Goal: Task Accomplishment & Management: Complete application form

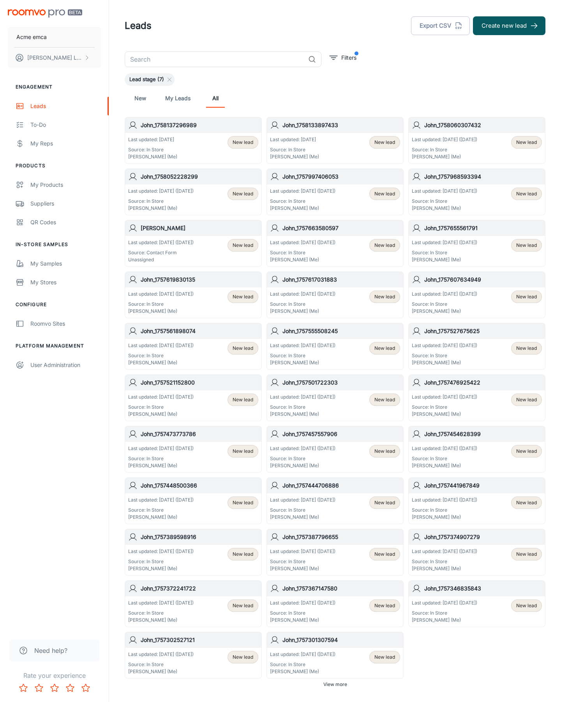
click at [510, 26] on button "Create new lead" at bounding box center [509, 25] width 73 height 19
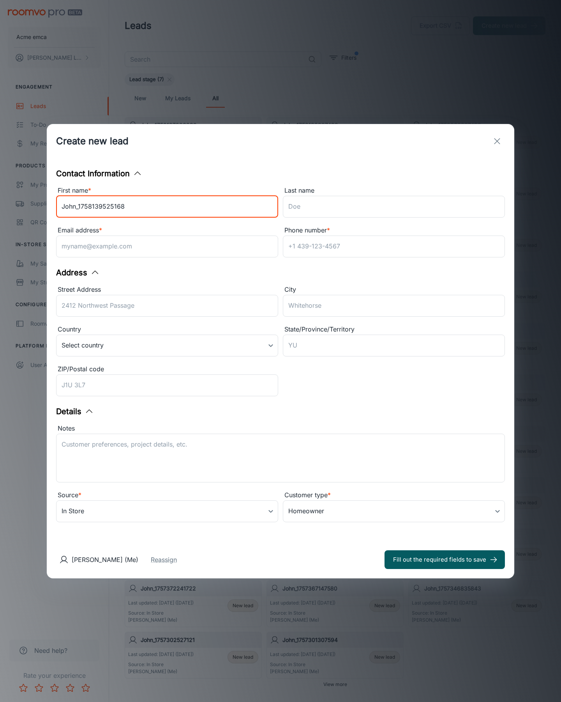
type input "John_1758139525168"
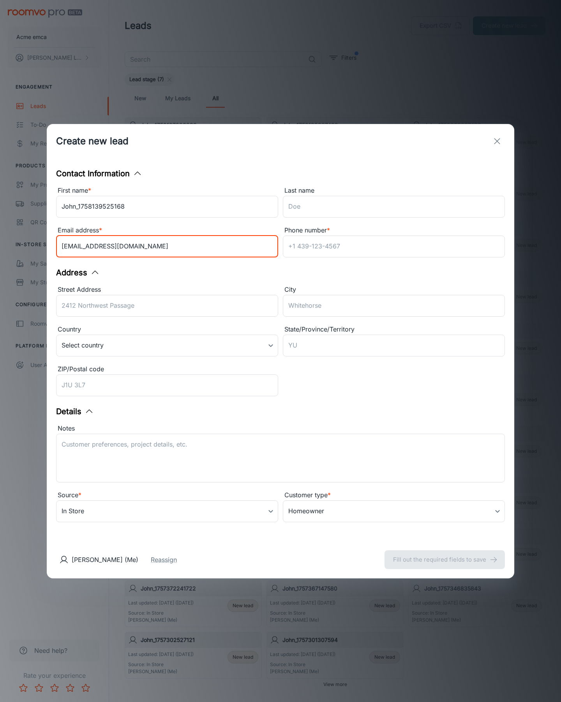
type input "[EMAIL_ADDRESS][DOMAIN_NAME]"
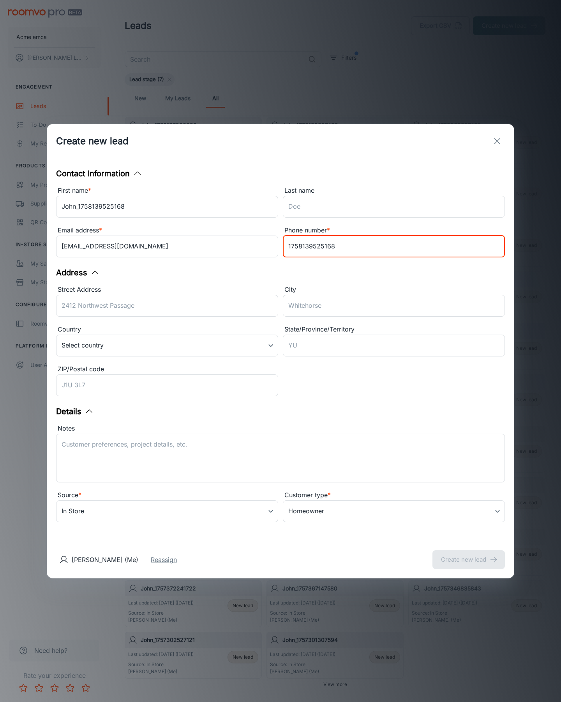
type input "1758139525168"
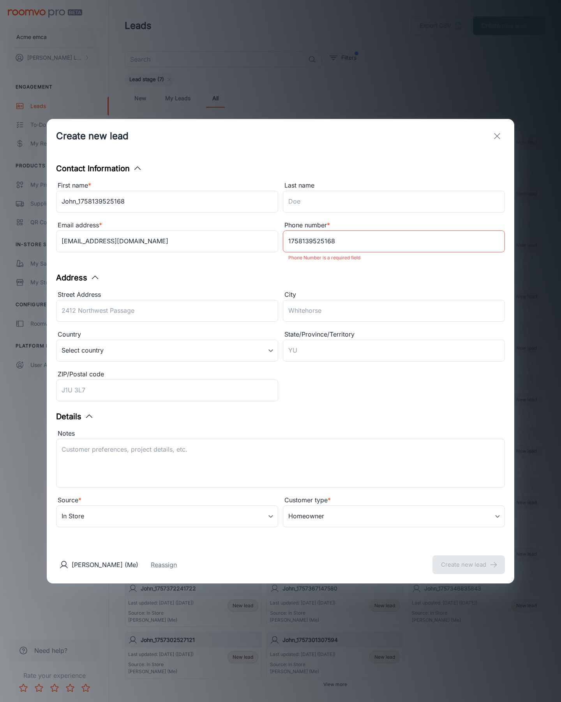
click at [469, 559] on button "Create new lead" at bounding box center [469, 564] width 73 height 19
